Goal: Find specific page/section: Find specific page/section

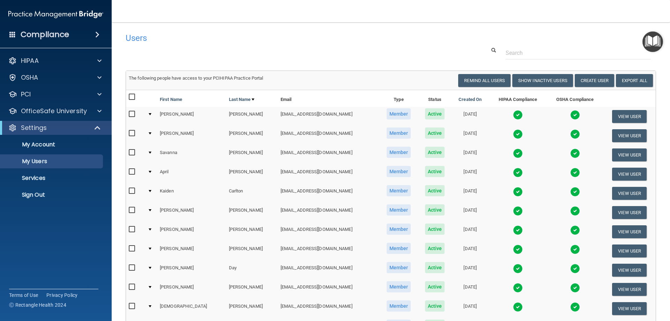
select select "20"
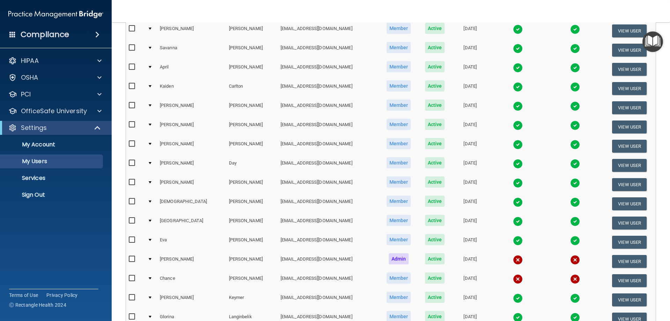
click at [379, 55] on td "Member" at bounding box center [398, 49] width 39 height 19
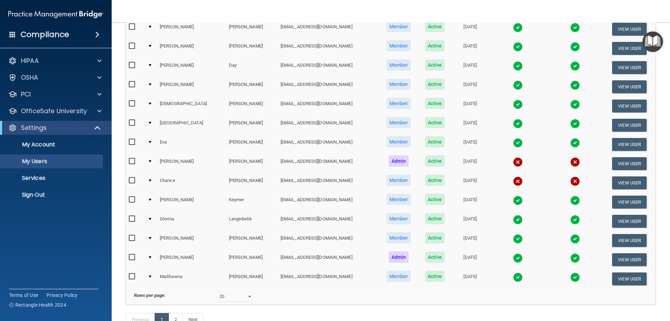
scroll to position [227, 0]
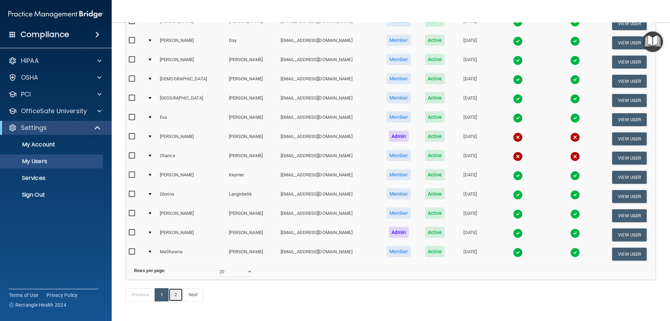
click at [178, 301] on link "2" at bounding box center [176, 294] width 14 height 13
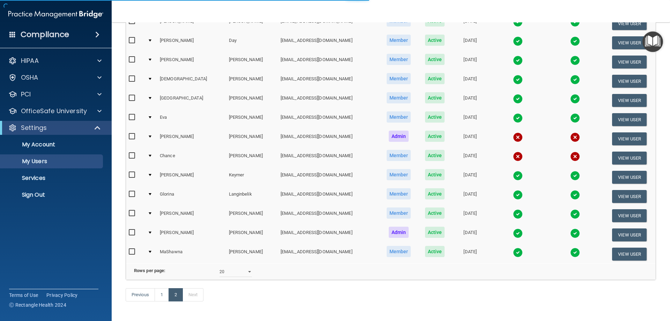
select select "20"
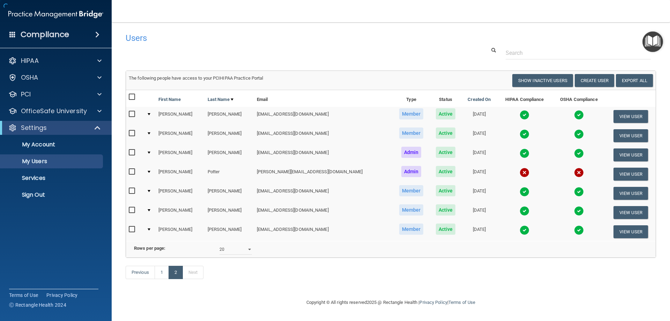
scroll to position [7, 0]
click at [613, 148] on button "View User" at bounding box center [630, 154] width 35 height 13
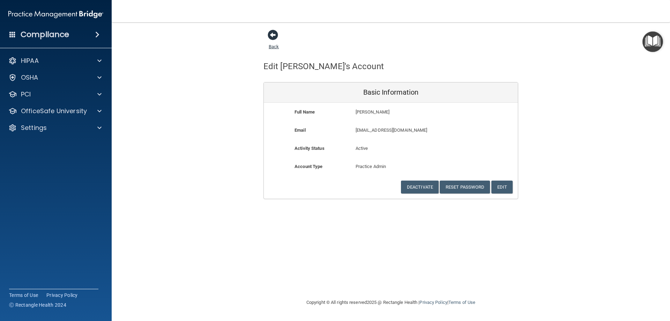
click at [274, 37] on span at bounding box center [273, 35] width 10 height 10
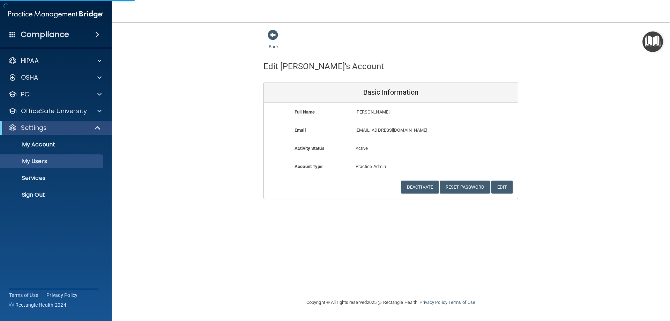
select select "20"
